Goal: Information Seeking & Learning: Learn about a topic

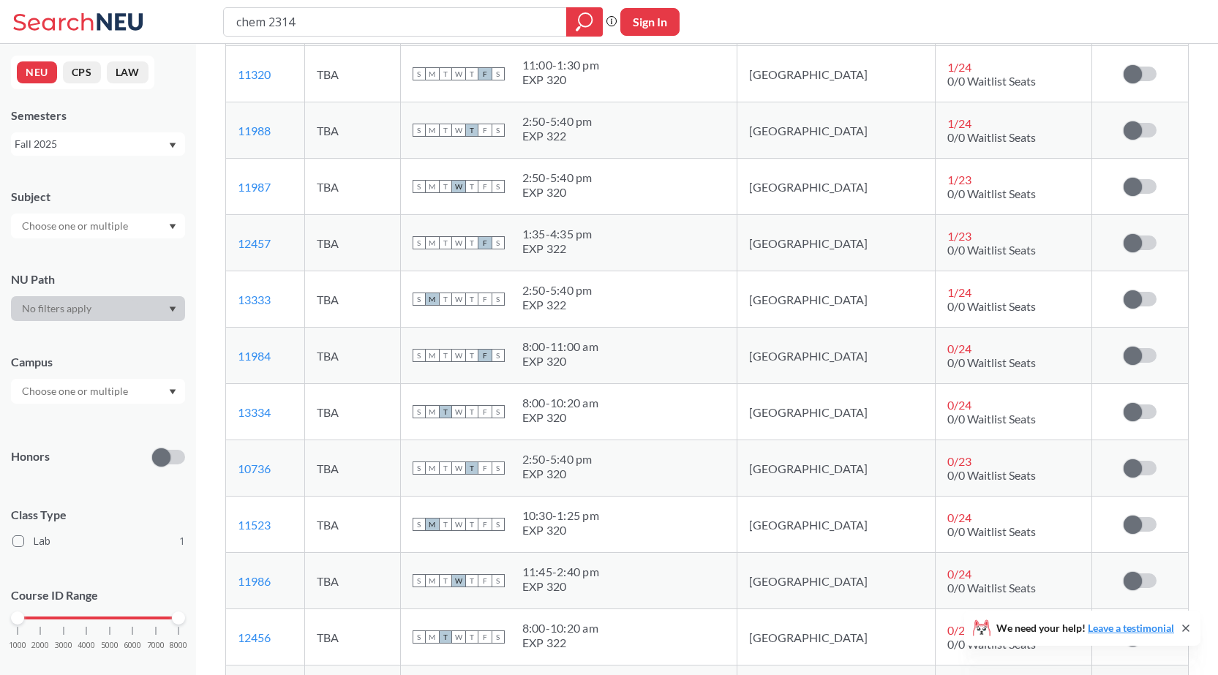
scroll to position [366, 0]
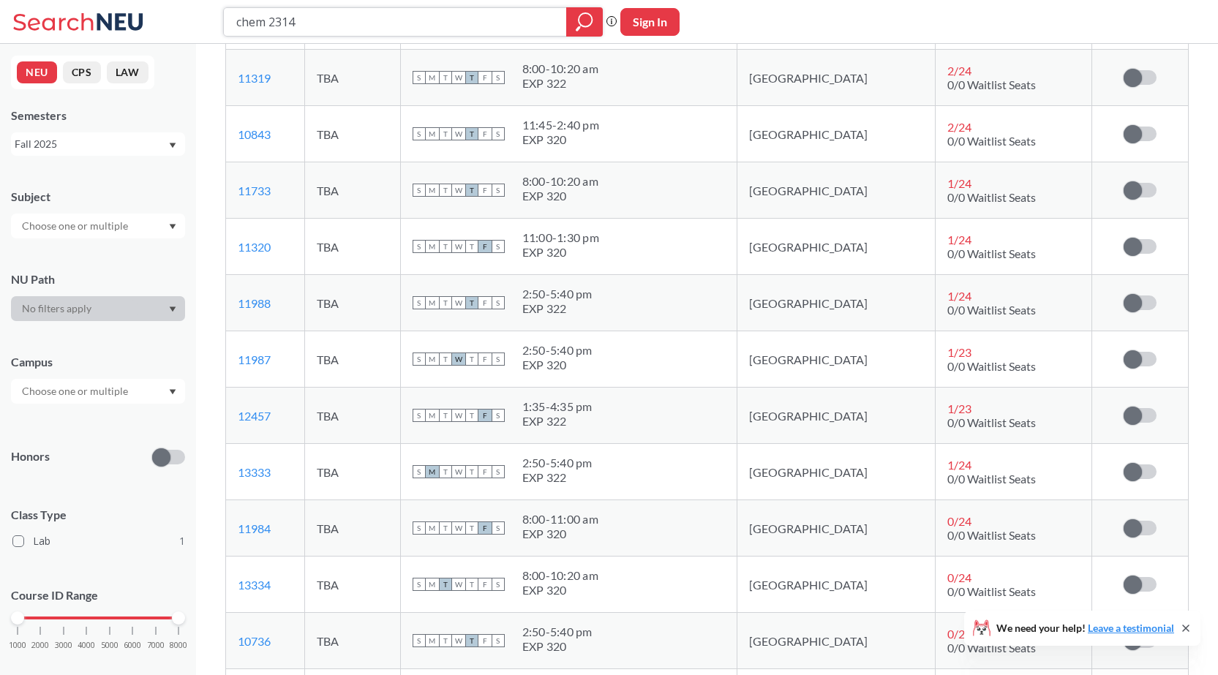
click at [402, 16] on input "chem 2314" at bounding box center [395, 22] width 321 height 25
type input "chem 2312"
click at [580, 24] on icon "magnifying glass" at bounding box center [585, 19] width 13 height 13
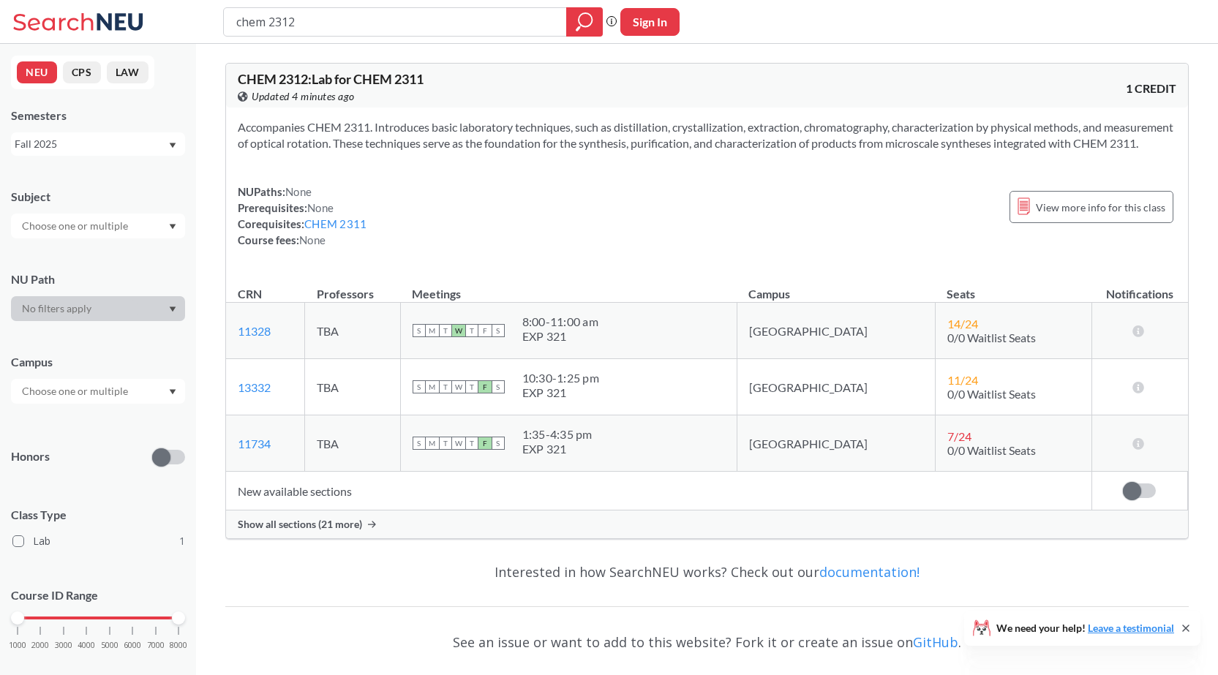
click at [309, 531] on span "Show all sections (21 more)" at bounding box center [300, 524] width 124 height 13
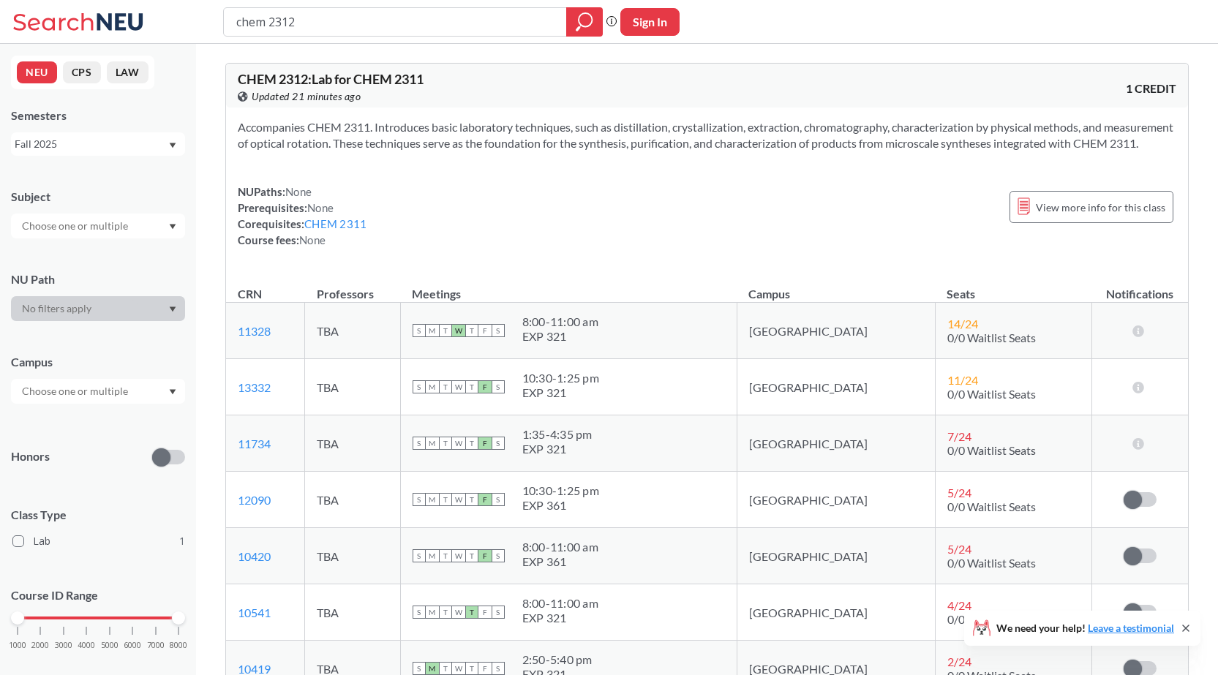
click at [421, 248] on div "NUPaths: None Prerequisites: None Corequisites: CHEM 2311 Course fees: None Vie…" at bounding box center [707, 216] width 939 height 64
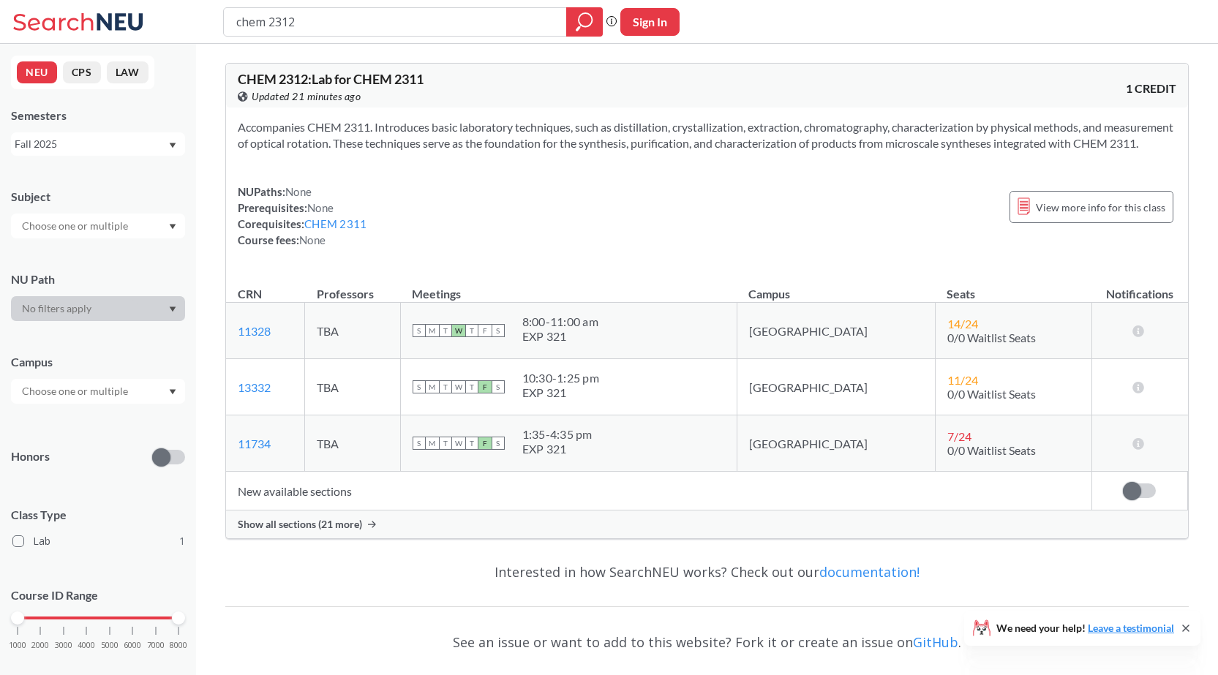
click at [318, 531] on span "Show all sections (21 more)" at bounding box center [300, 524] width 124 height 13
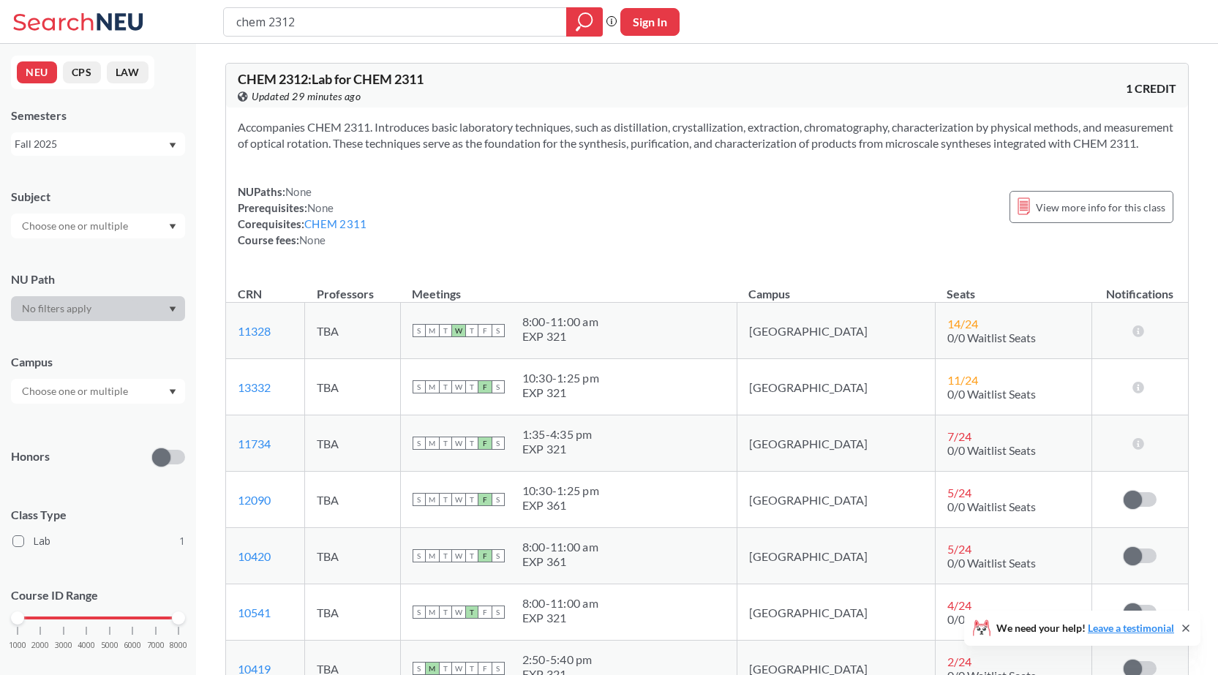
drag, startPoint x: 627, startPoint y: 181, endPoint x: 625, endPoint y: 171, distance: 9.8
click at [627, 178] on div "Accompanies CHEM 2311. Introduces basic laboratory techniques, such as distilla…" at bounding box center [707, 190] width 962 height 164
click at [670, 175] on div "Accompanies CHEM 2311. Introduces basic laboratory techniques, such as distilla…" at bounding box center [707, 190] width 962 height 164
drag, startPoint x: 879, startPoint y: 188, endPoint x: 867, endPoint y: 178, distance: 15.1
click at [876, 186] on div "Accompanies CHEM 2311. Introduces basic laboratory techniques, such as distilla…" at bounding box center [707, 190] width 962 height 164
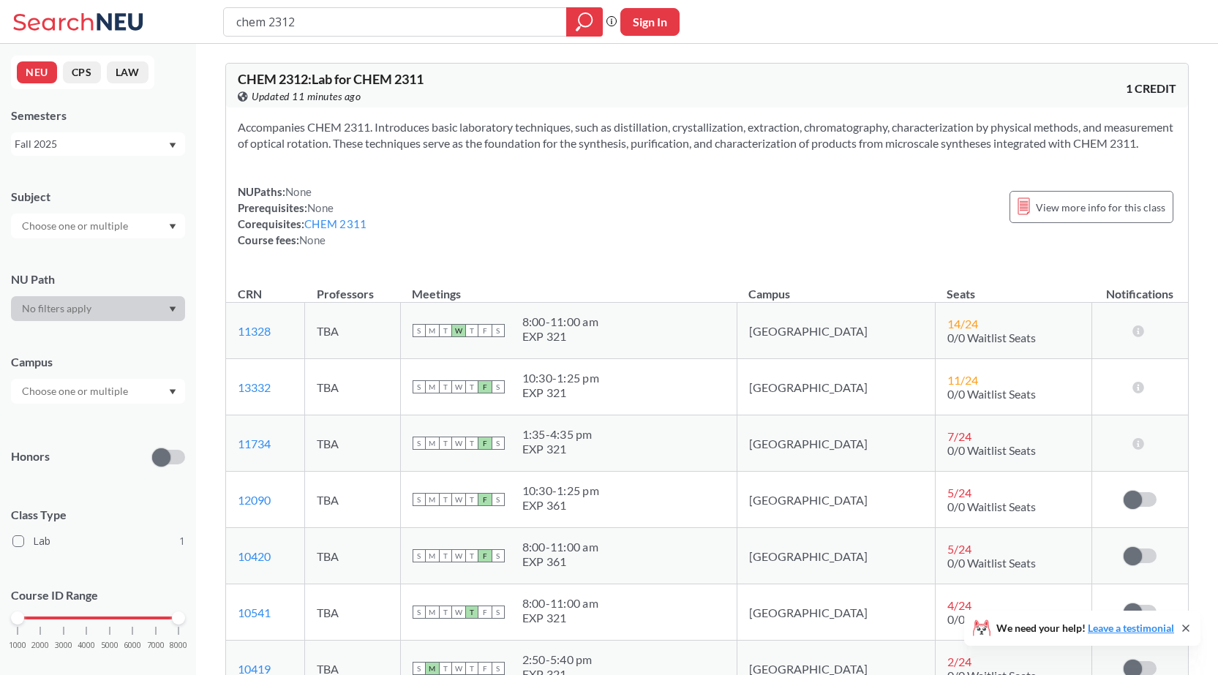
click at [720, 213] on div "NUPaths: None Prerequisites: None Corequisites: CHEM 2311 Course fees: None Vie…" at bounding box center [707, 216] width 939 height 64
click at [537, 200] on div "NUPaths: None Prerequisites: None Corequisites: CHEM 2311 Course fees: None Vie…" at bounding box center [707, 216] width 939 height 64
click at [646, 186] on div "Accompanies CHEM 2311. Introduces basic laboratory techniques, such as distilla…" at bounding box center [707, 190] width 962 height 164
